Goal: Task Accomplishment & Management: Manage account settings

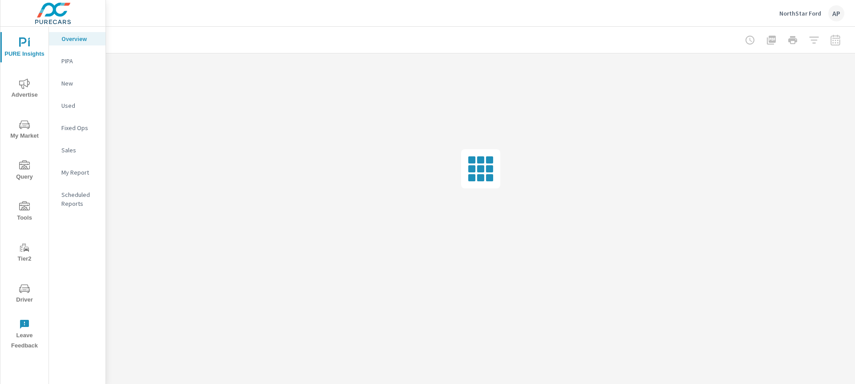
click at [789, 7] on div "NorthStar Ford AP" at bounding box center [812, 13] width 65 height 16
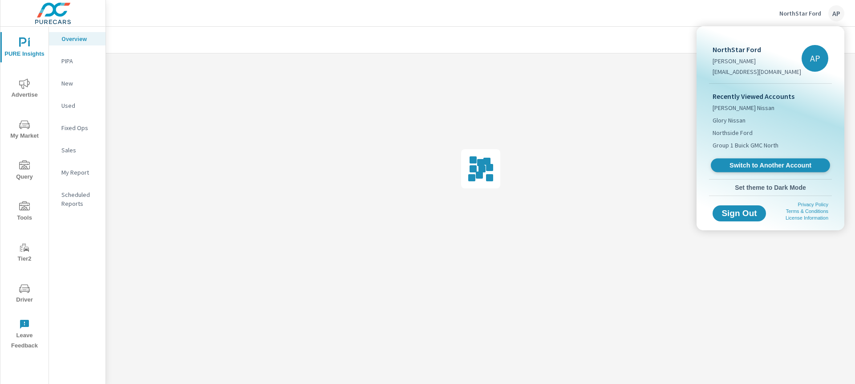
click at [804, 163] on span "Switch to Another Account" at bounding box center [770, 165] width 109 height 8
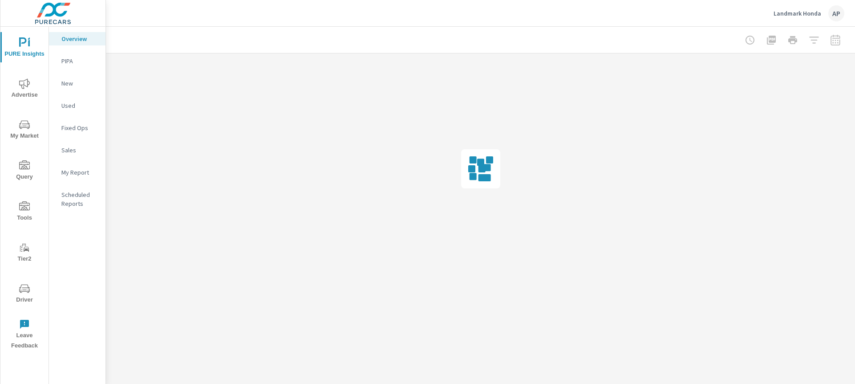
click at [33, 295] on span "Driver" at bounding box center [24, 294] width 43 height 22
